Goal: Use online tool/utility: Use online tool/utility

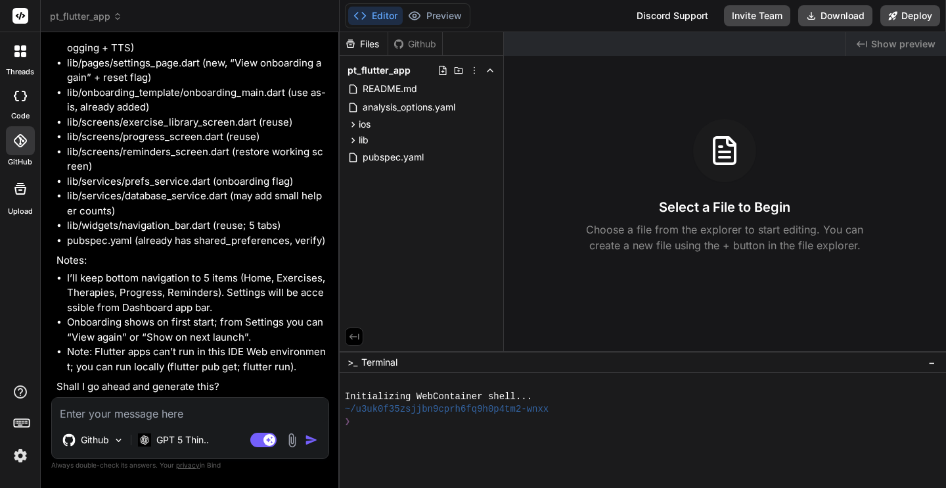
scroll to position [4452, 0]
click at [197, 414] on textarea at bounding box center [190, 410] width 277 height 24
type textarea "Y"
type textarea "x"
type textarea "Ye"
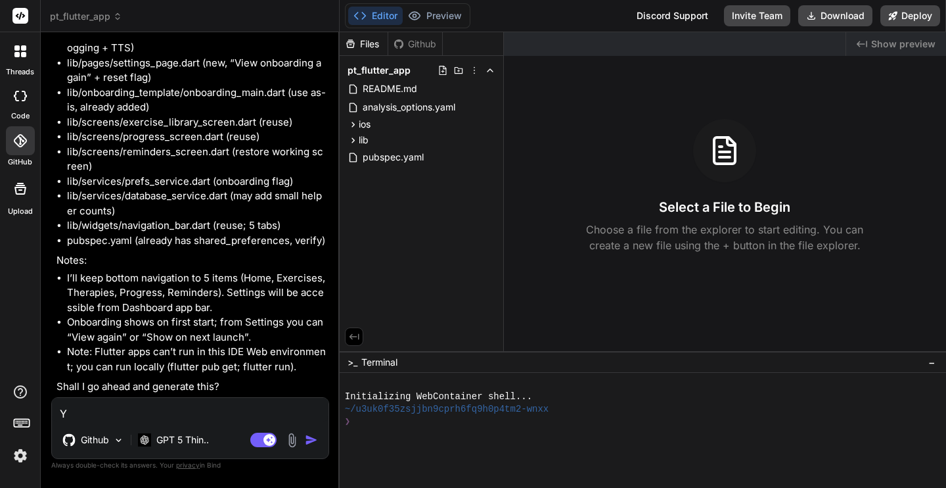
type textarea "x"
type textarea "Yes"
type textarea "x"
type textarea "Yes,"
type textarea "x"
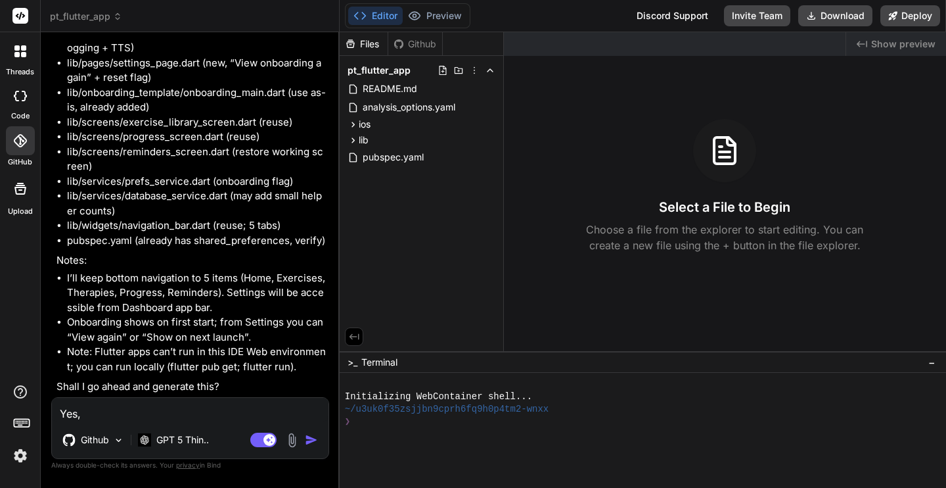
type textarea "Yes,"
type textarea "x"
type textarea "Yes, p"
type textarea "x"
type textarea "Yes, pl"
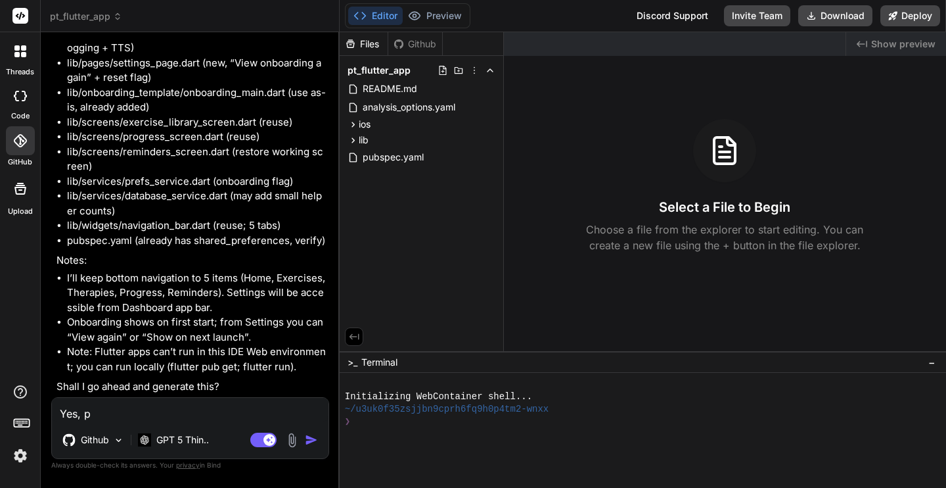
type textarea "x"
type textarea "Yes, ple"
type textarea "x"
type textarea "Yes, plea"
type textarea "x"
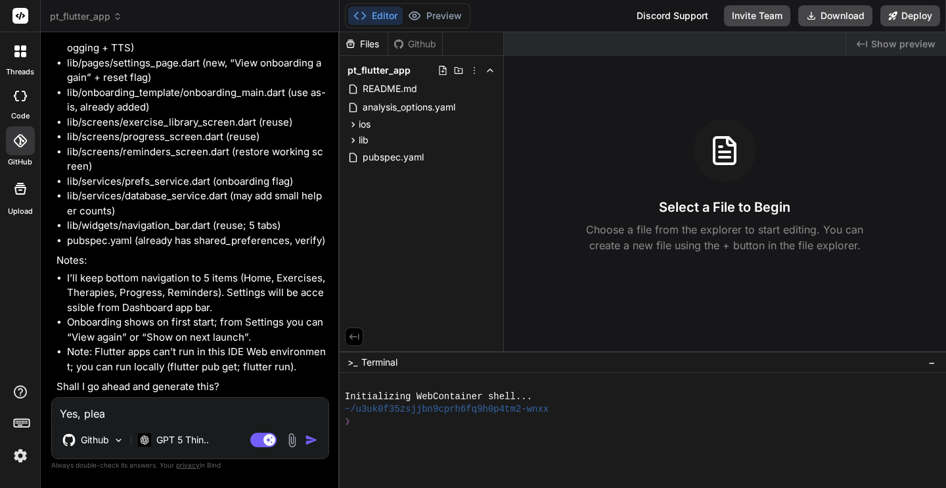
type textarea "Yes, pleas"
type textarea "x"
type textarea "Yes, please"
type textarea "x"
type textarea "Yes, please"
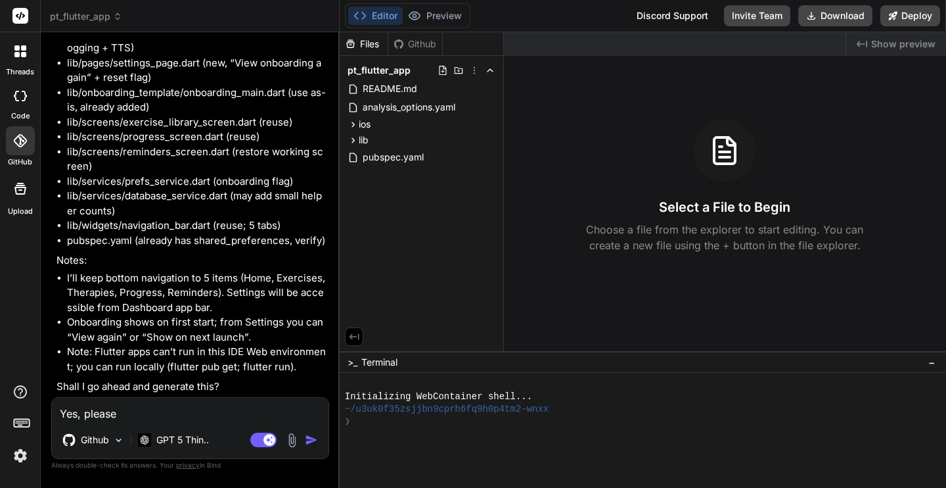
type textarea "x"
type textarea "Yes, please p"
type textarea "x"
type textarea "Yes, please pr"
type textarea "x"
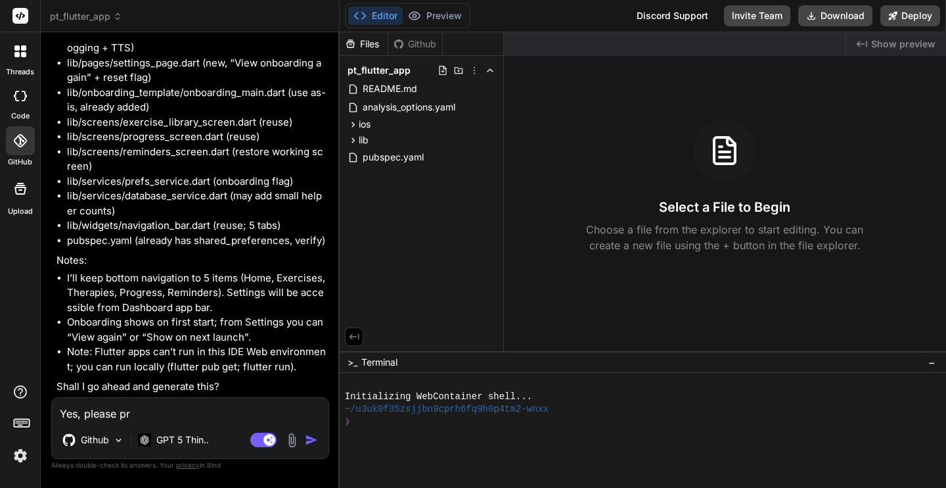
type textarea "Yes, please pro"
type textarea "x"
type textarea "Yes, please proc"
type textarea "x"
type textarea "Yes, please proce"
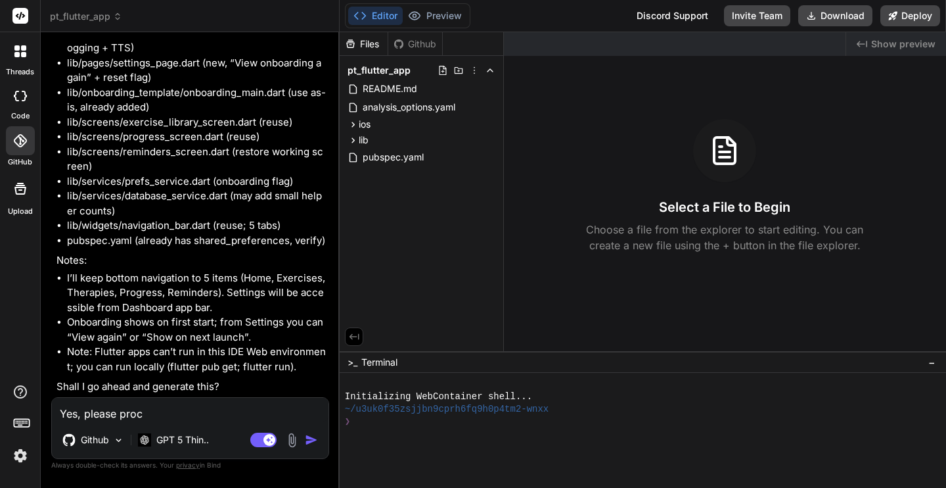
type textarea "x"
type textarea "Yes, please procee"
type textarea "x"
type textarea "Yes, please proceed"
type textarea "x"
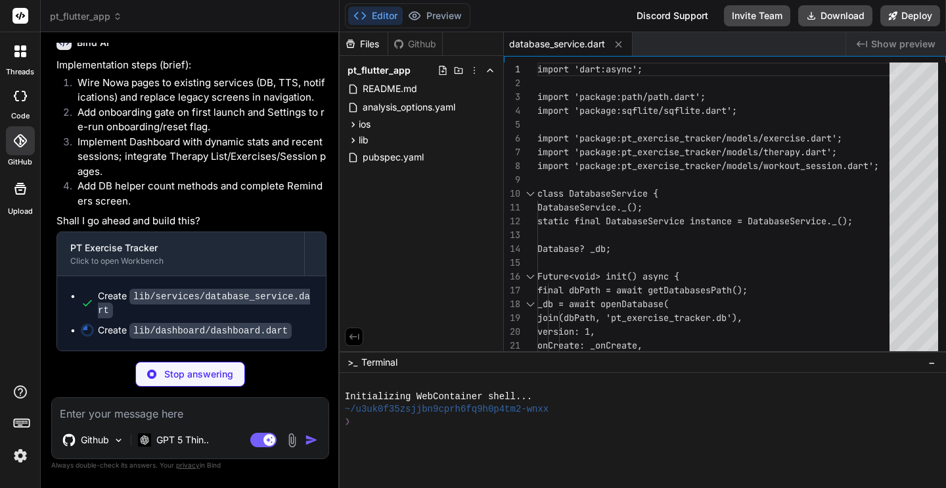
scroll to position [4867, 0]
type textarea "x"
type textarea "} }"
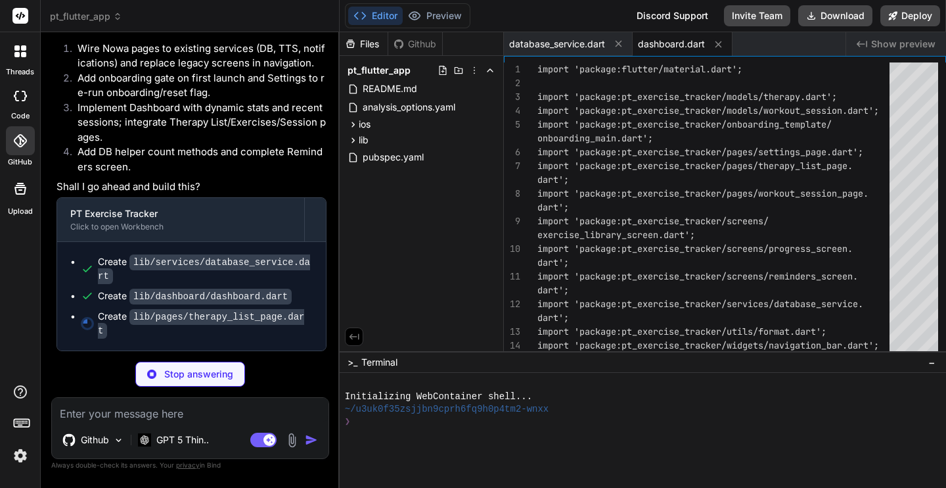
type textarea "x"
type textarea "('Save')), ], ); } }"
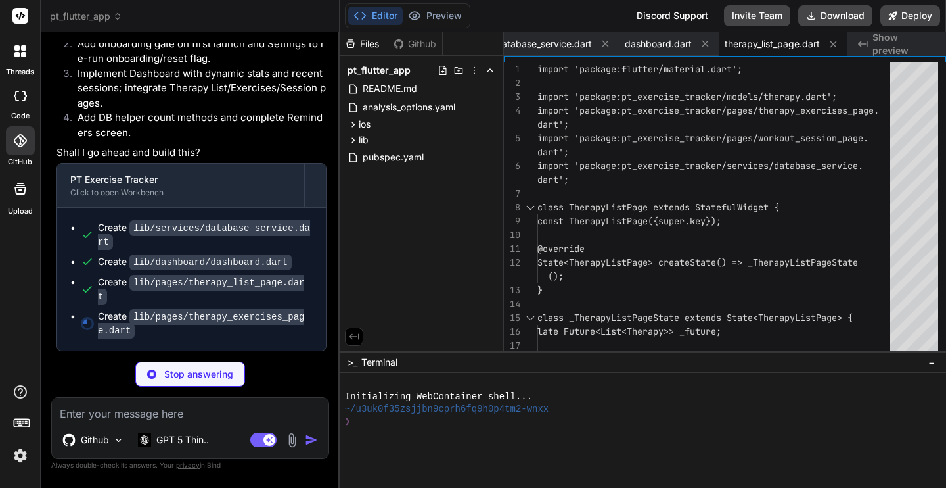
type textarea "x"
type textarea "}"
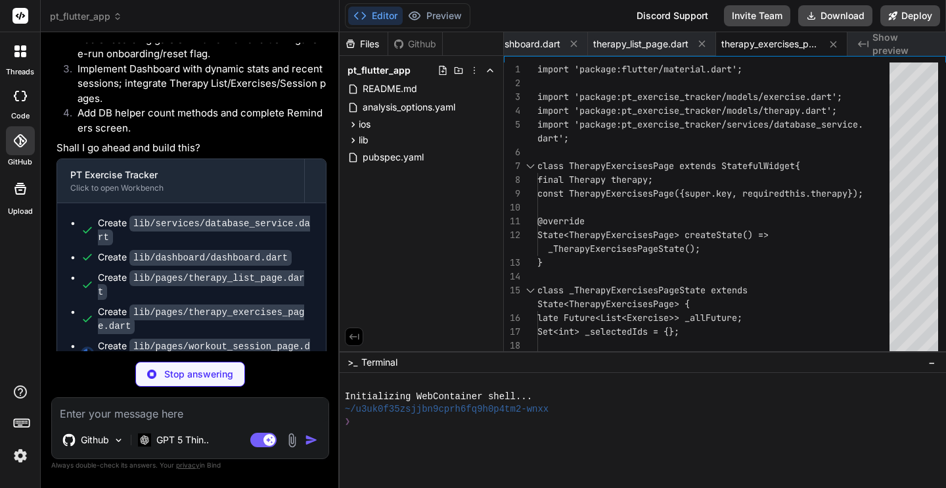
type textarea "x"
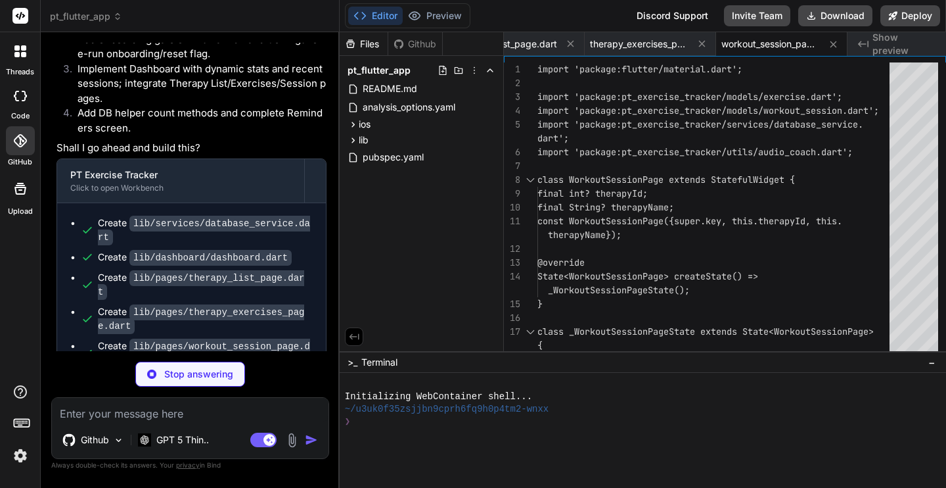
scroll to position [0, 390]
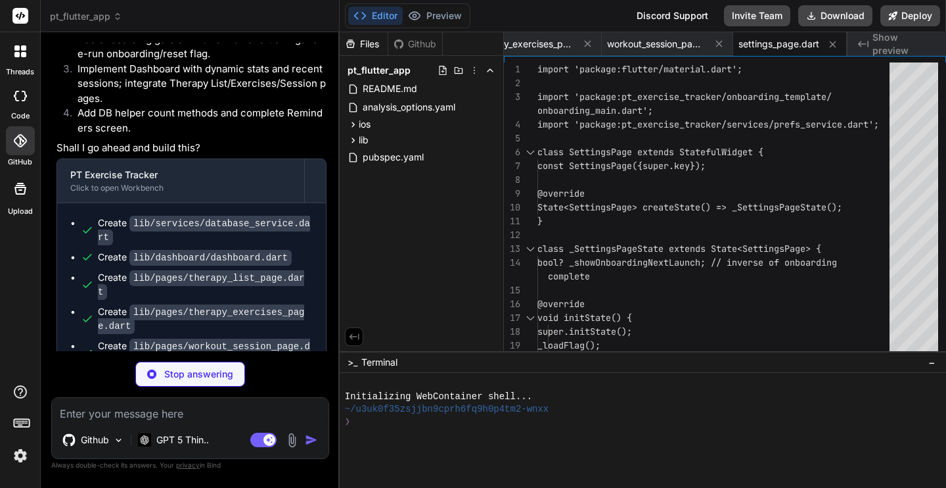
type textarea "x"
type textarea "} }"
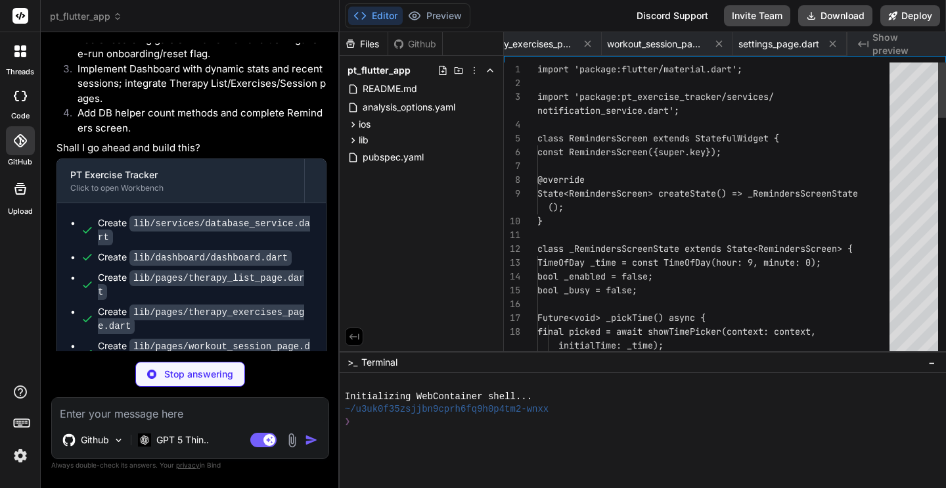
scroll to position [0, 521]
type textarea "x"
type textarea "- DB schema changes: - Delete the app and reinstall to re-run schema creation. …"
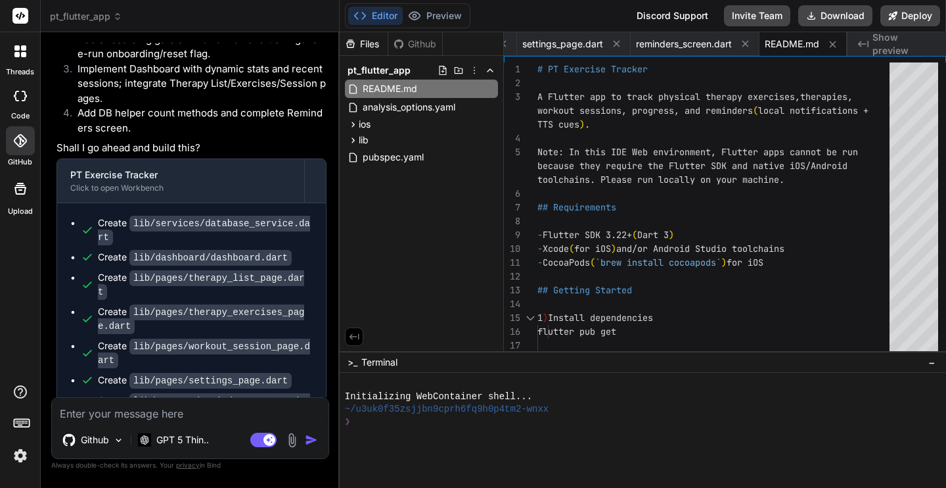
type textarea "x"
